Goal: Use online tool/utility: Utilize a website feature to perform a specific function

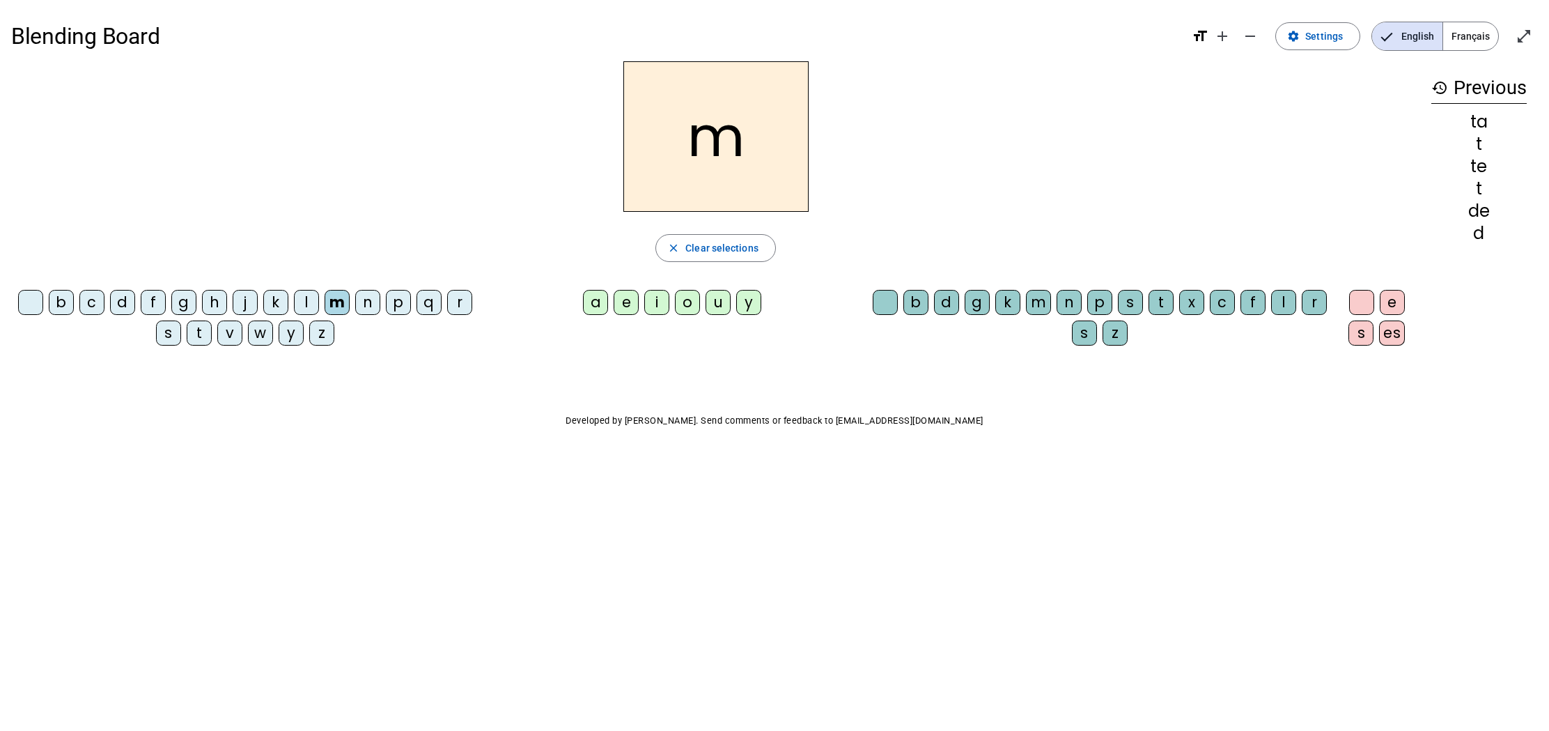
click at [605, 304] on div "a" at bounding box center [595, 302] width 25 height 25
click at [720, 251] on span "Clear selections" at bounding box center [722, 248] width 73 height 17
click at [309, 307] on div "l" at bounding box center [306, 302] width 25 height 25
click at [600, 300] on div "a" at bounding box center [595, 302] width 25 height 25
click at [711, 253] on span "Clear selections" at bounding box center [722, 248] width 73 height 17
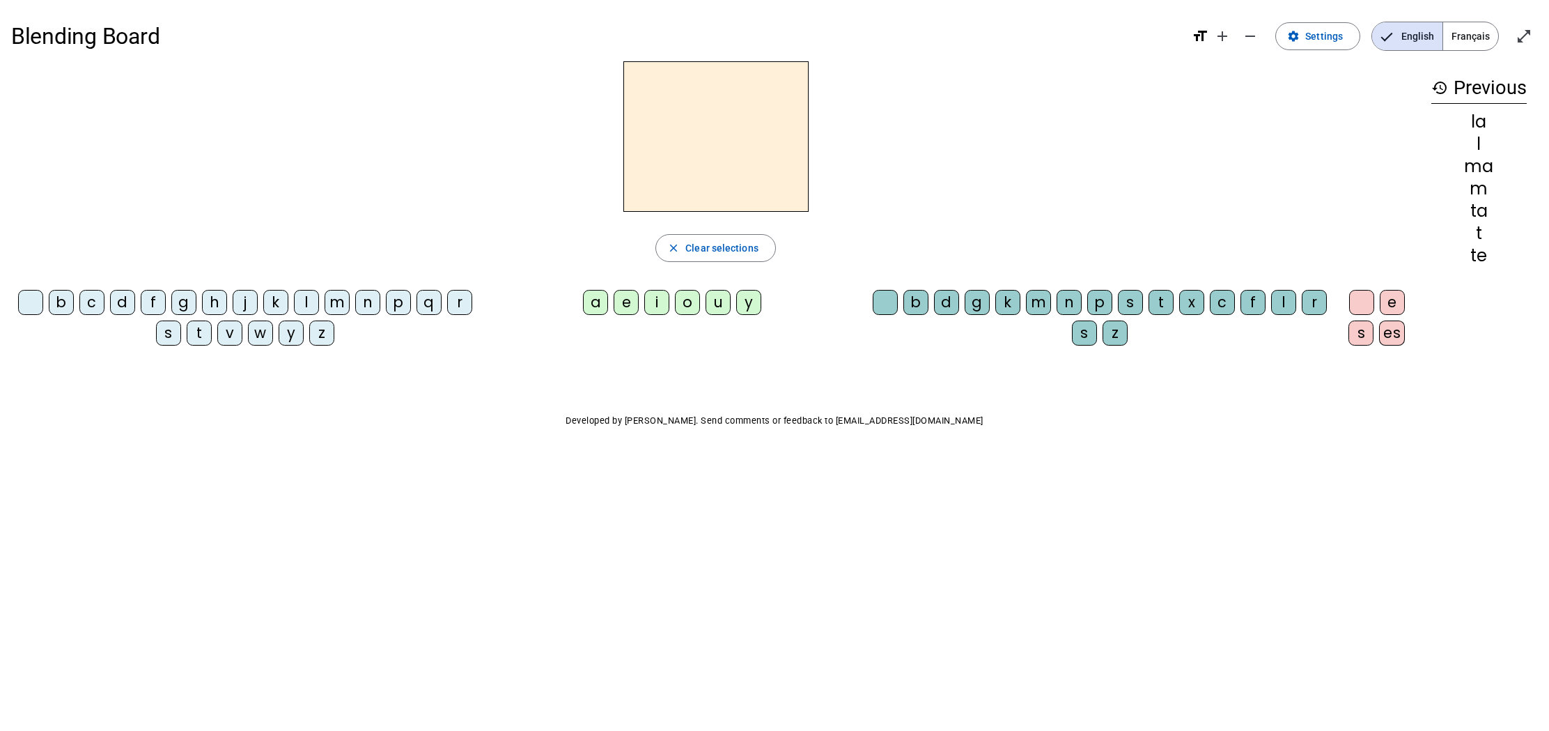
click at [294, 300] on div "l" at bounding box center [306, 302] width 25 height 25
click at [628, 302] on div "e" at bounding box center [626, 302] width 25 height 25
click at [715, 251] on span "Clear selections" at bounding box center [722, 248] width 73 height 17
click at [123, 307] on div "d" at bounding box center [122, 302] width 25 height 25
click at [624, 309] on div "e" at bounding box center [626, 302] width 25 height 25
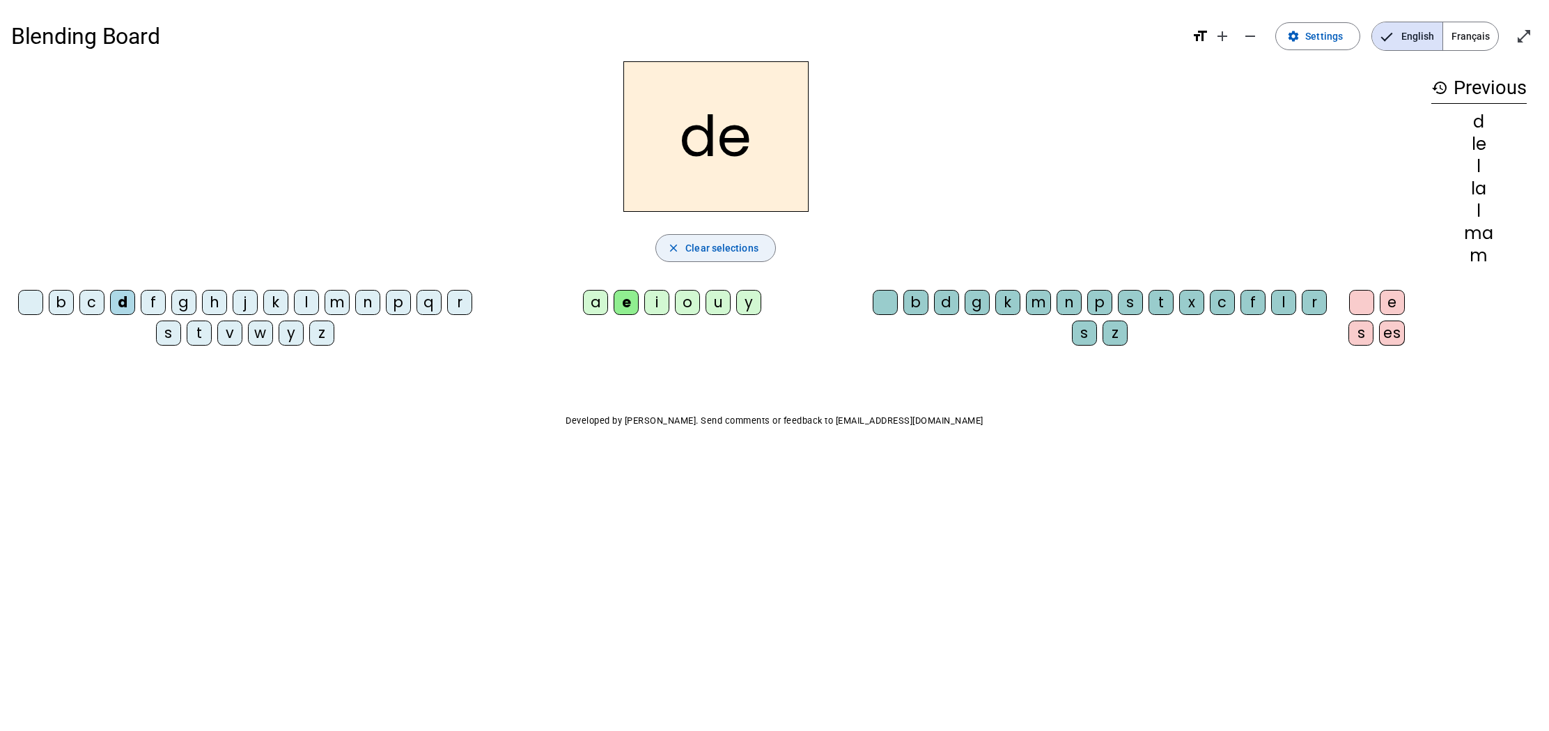
click at [714, 251] on span "Clear selections" at bounding box center [722, 248] width 73 height 17
click at [127, 307] on div "d" at bounding box center [122, 302] width 25 height 25
click at [720, 301] on div "u" at bounding box center [718, 302] width 25 height 25
click at [697, 245] on span "Clear selections" at bounding box center [722, 248] width 73 height 17
click at [208, 334] on div "t" at bounding box center [199, 332] width 25 height 25
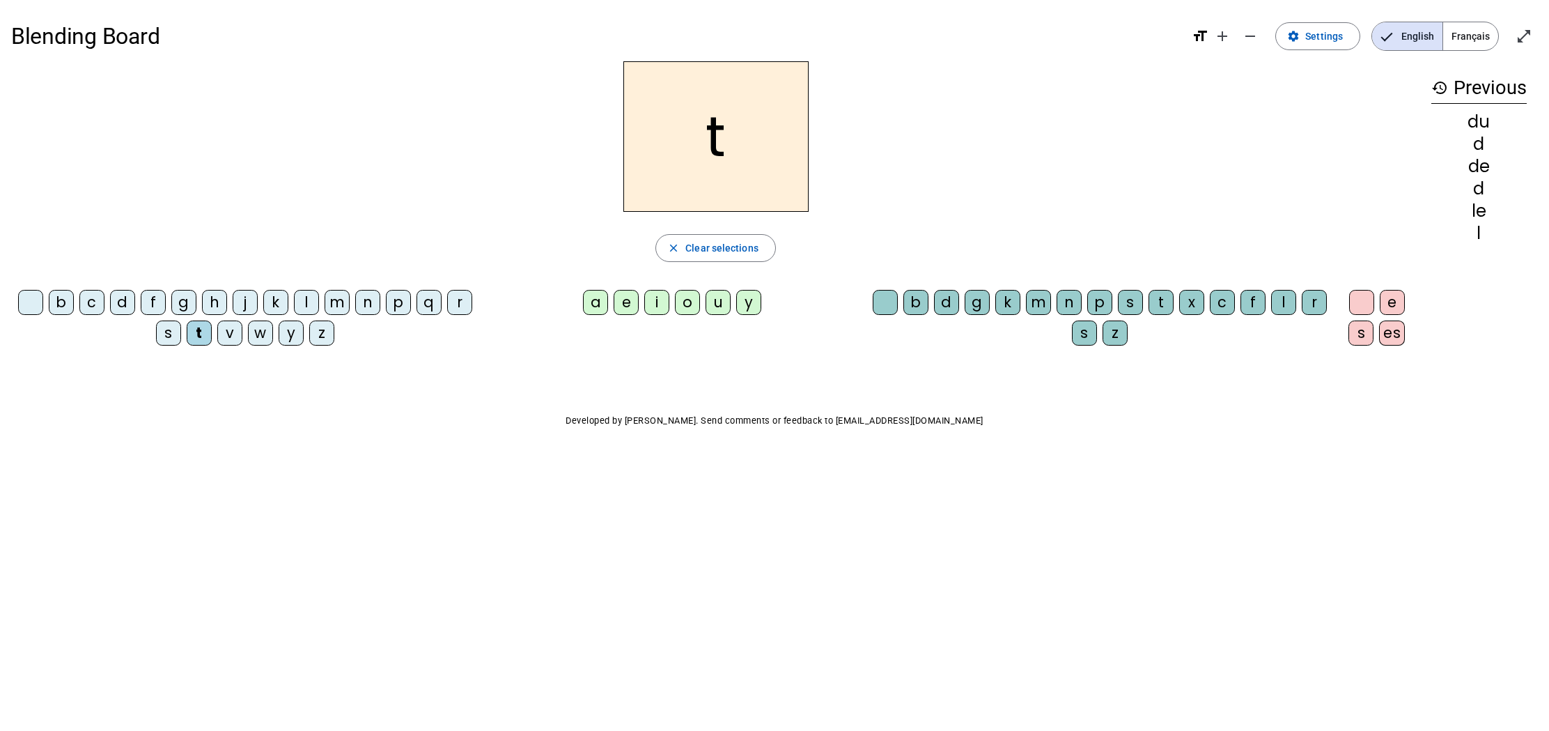
click at [720, 303] on div "u" at bounding box center [718, 302] width 25 height 25
click at [713, 245] on span "Clear selections" at bounding box center [722, 248] width 73 height 17
click at [202, 334] on div "t" at bounding box center [199, 332] width 25 height 25
click at [716, 308] on div "u" at bounding box center [718, 302] width 25 height 25
click at [720, 249] on span "Clear selections" at bounding box center [722, 248] width 73 height 17
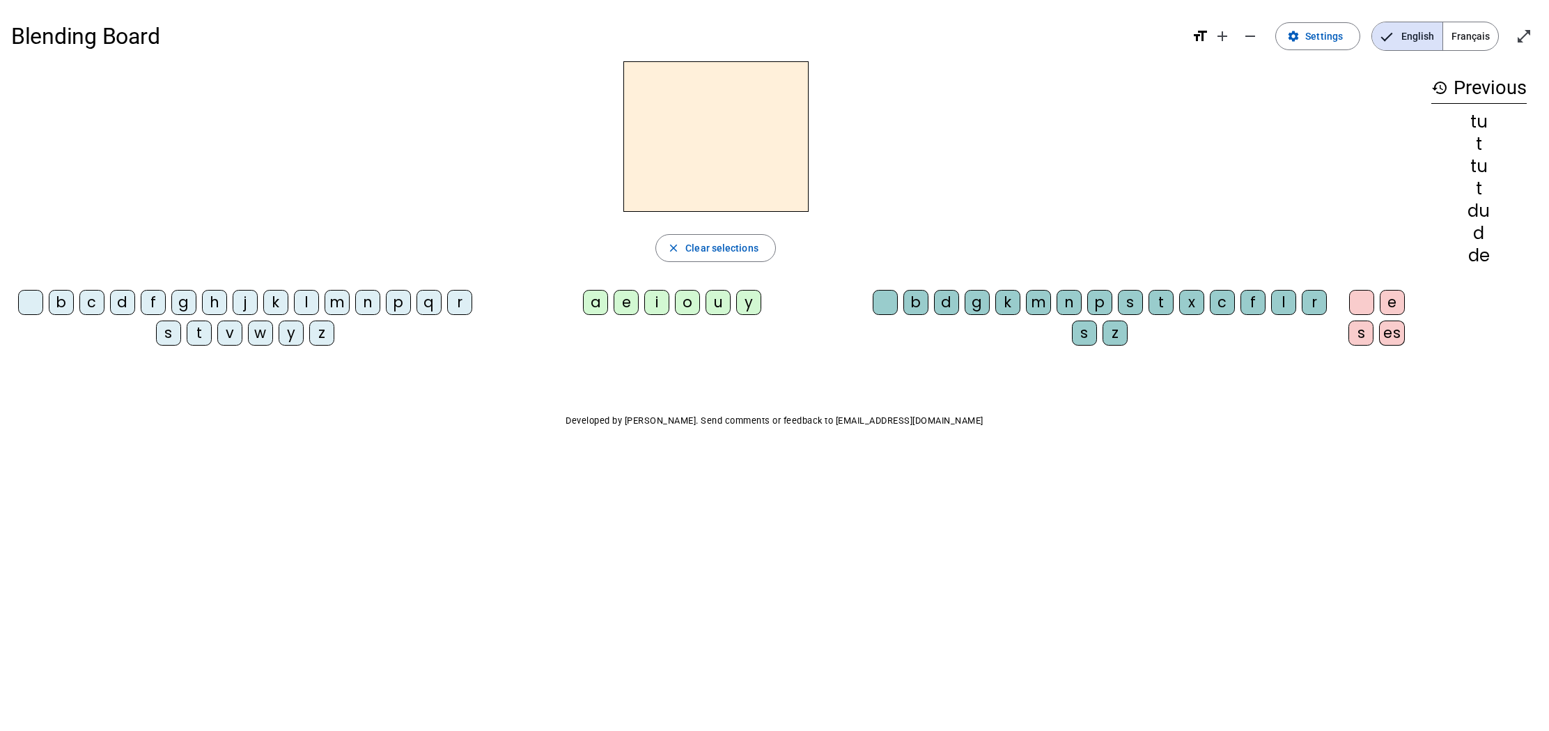
click at [203, 335] on div "t" at bounding box center [199, 332] width 25 height 25
click at [593, 302] on div "a" at bounding box center [595, 302] width 25 height 25
click at [742, 252] on span "Clear selections" at bounding box center [722, 248] width 73 height 17
click at [210, 339] on div "t" at bounding box center [199, 332] width 25 height 25
click at [635, 304] on div "e" at bounding box center [626, 302] width 25 height 25
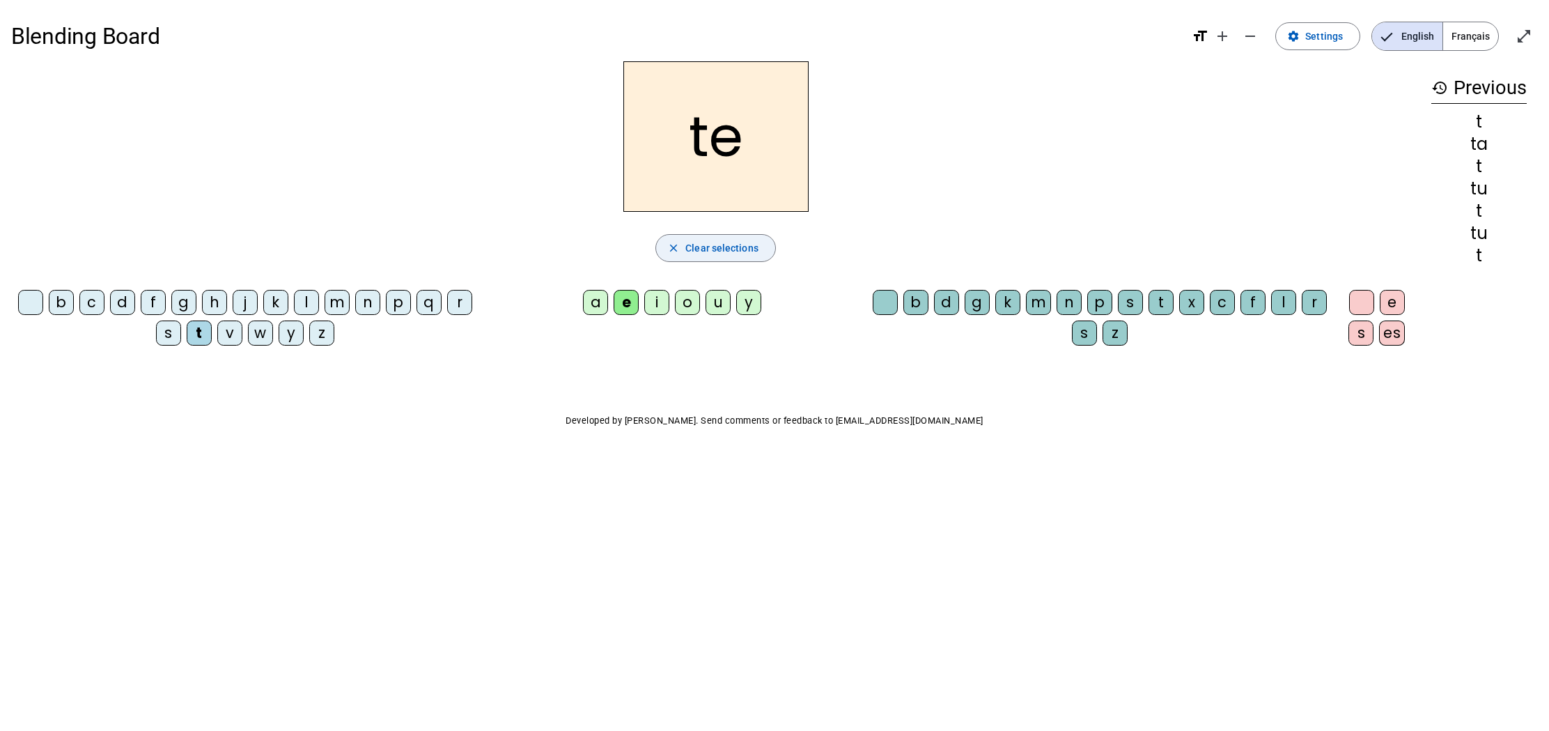
click at [706, 245] on span "Clear selections" at bounding box center [722, 248] width 73 height 17
click at [336, 305] on div "m" at bounding box center [337, 302] width 25 height 25
click at [624, 312] on div "e" at bounding box center [626, 302] width 25 height 25
